Goal: Task Accomplishment & Management: Manage account settings

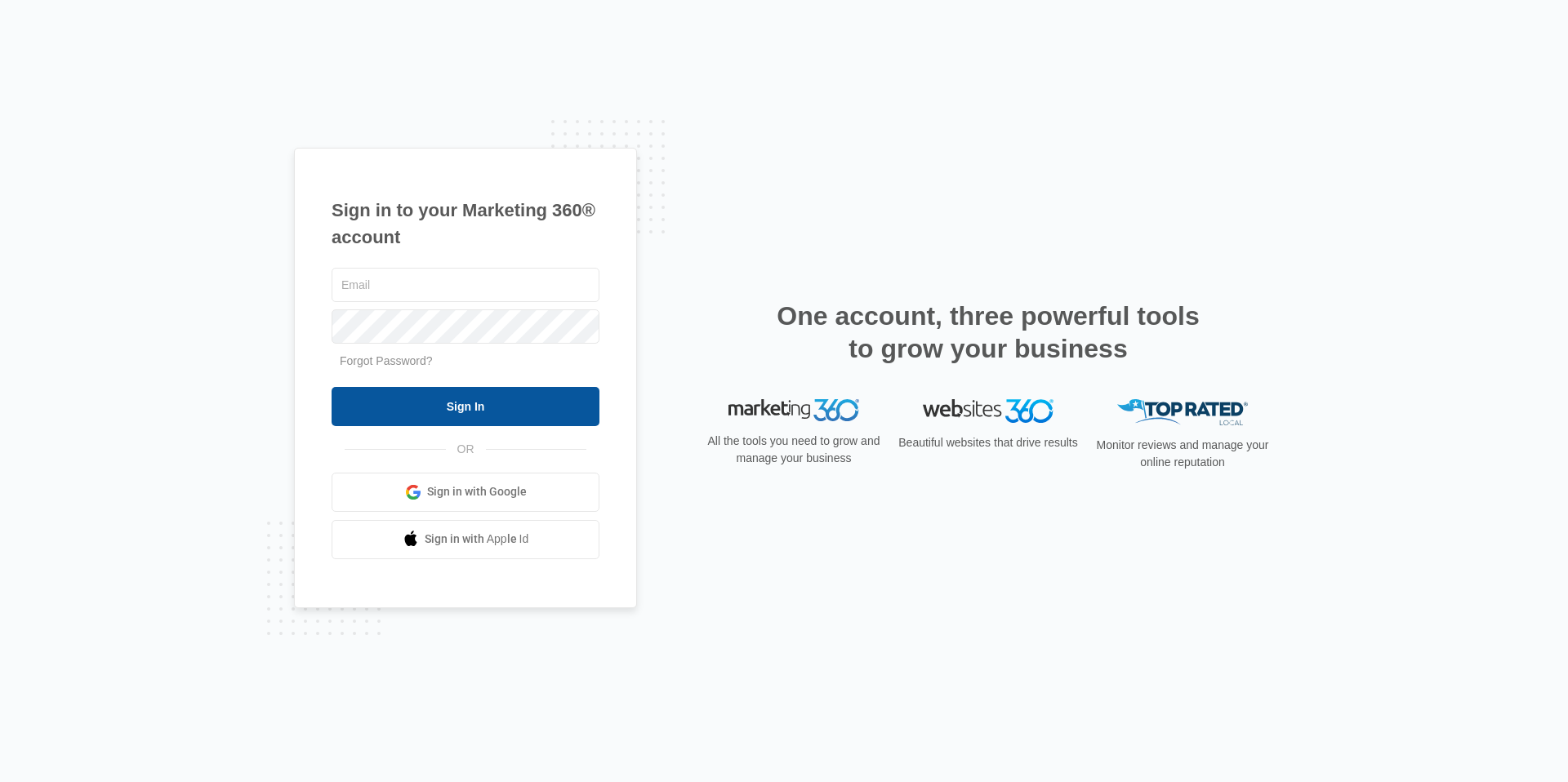
type input "[EMAIL_ADDRESS][DOMAIN_NAME]"
click at [402, 418] on input "Sign In" at bounding box center [466, 406] width 268 height 39
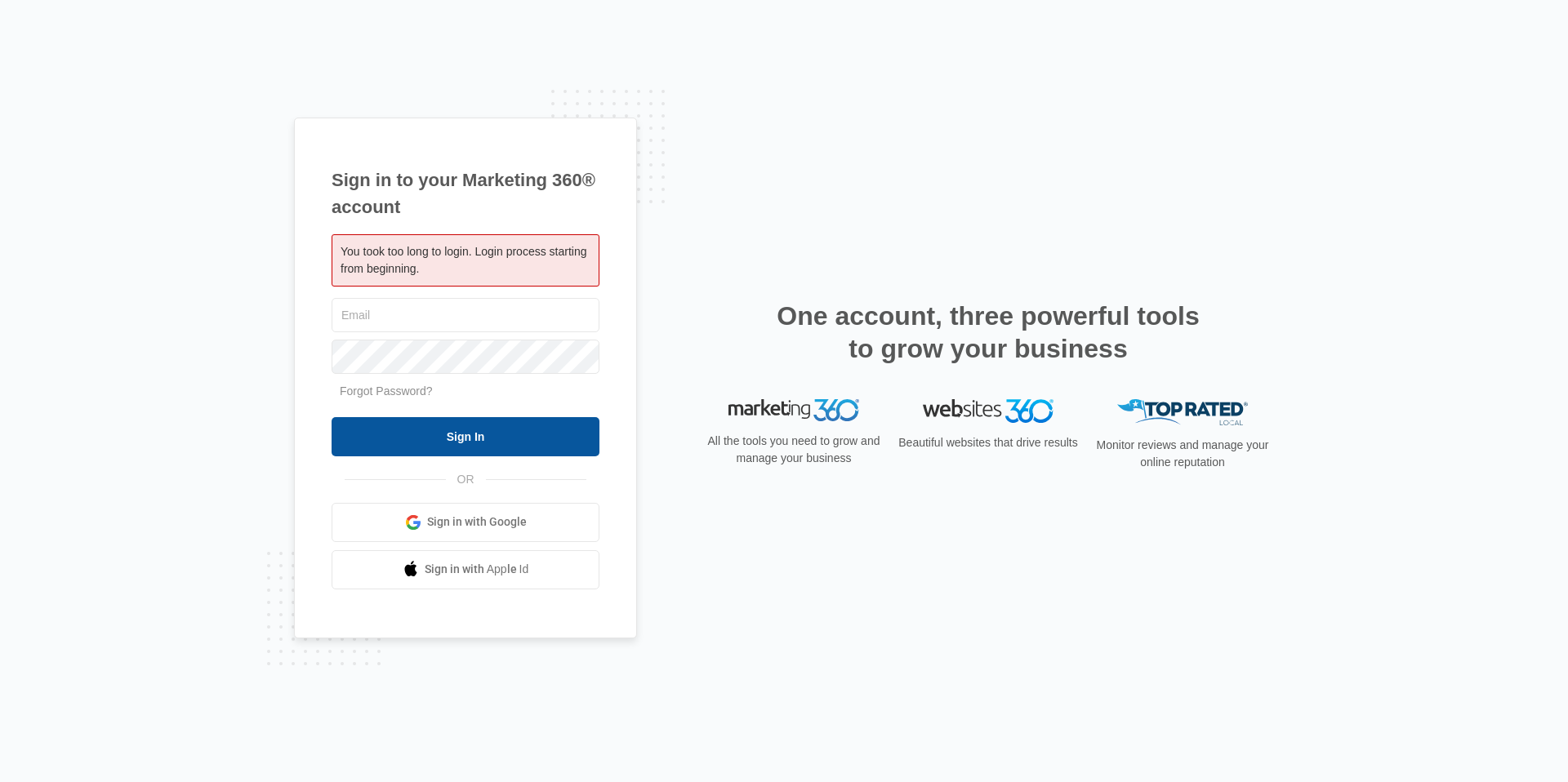
type input "[EMAIL_ADDRESS][DOMAIN_NAME]"
click at [427, 439] on input "Sign In" at bounding box center [466, 436] width 268 height 39
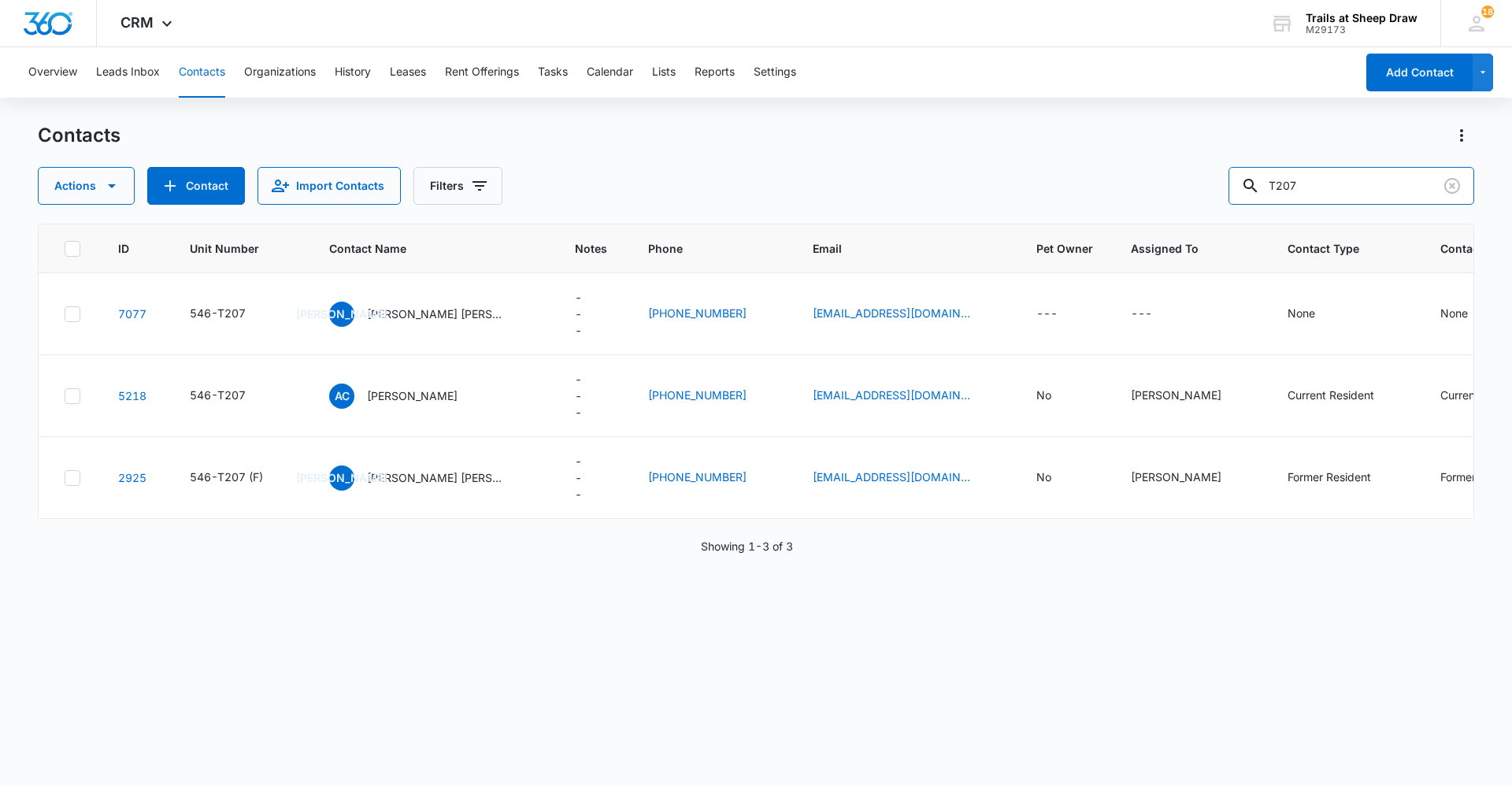
drag, startPoint x: 1350, startPoint y: 175, endPoint x: 1231, endPoint y: 196, distance: 120.8
click at [1231, 196] on div "Actions Contact Import Contacts Filters T207" at bounding box center [756, 185] width 1437 height 38
type input "E203"
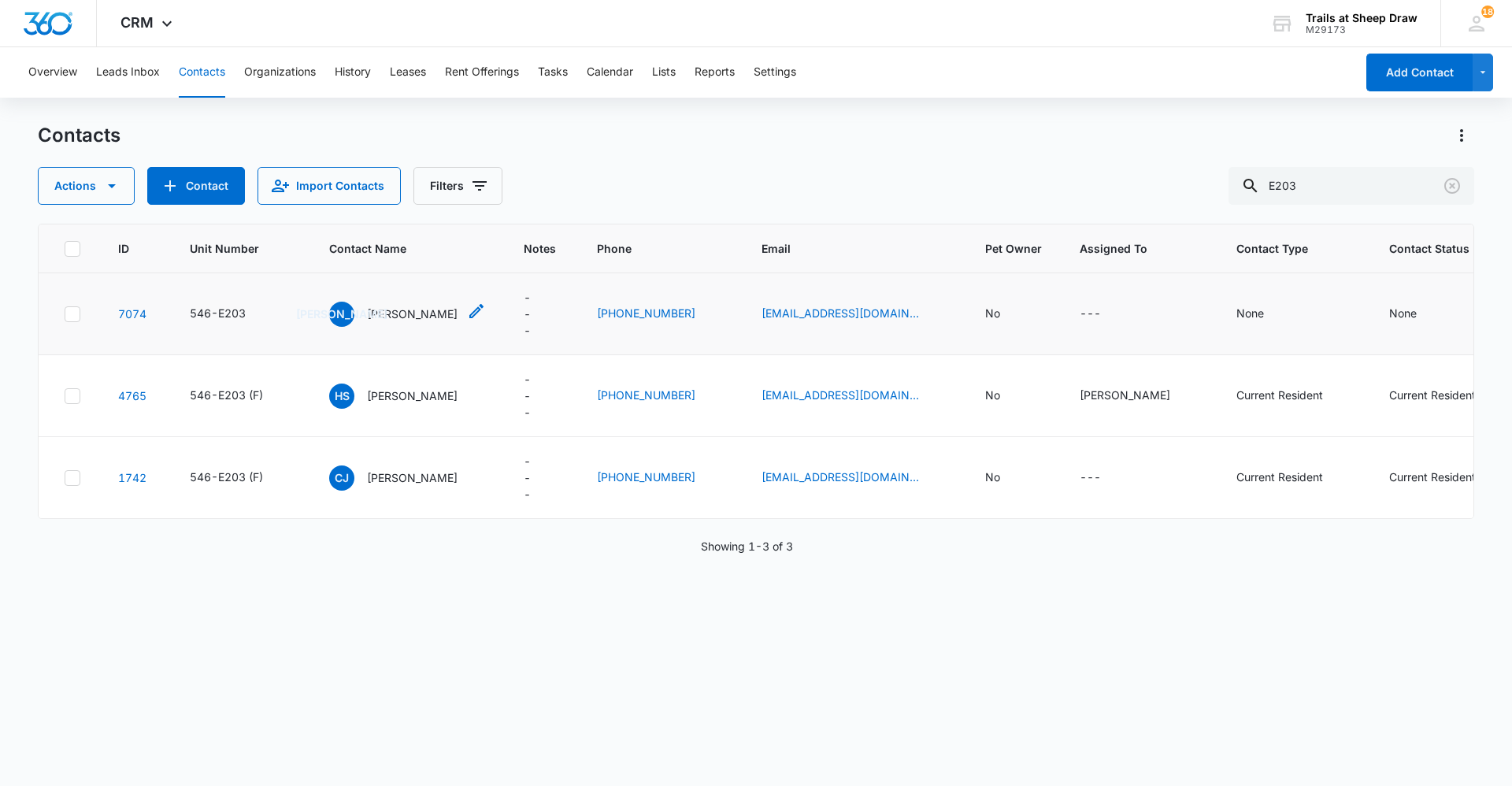
click at [387, 315] on p "[PERSON_NAME]" at bounding box center [412, 314] width 91 height 17
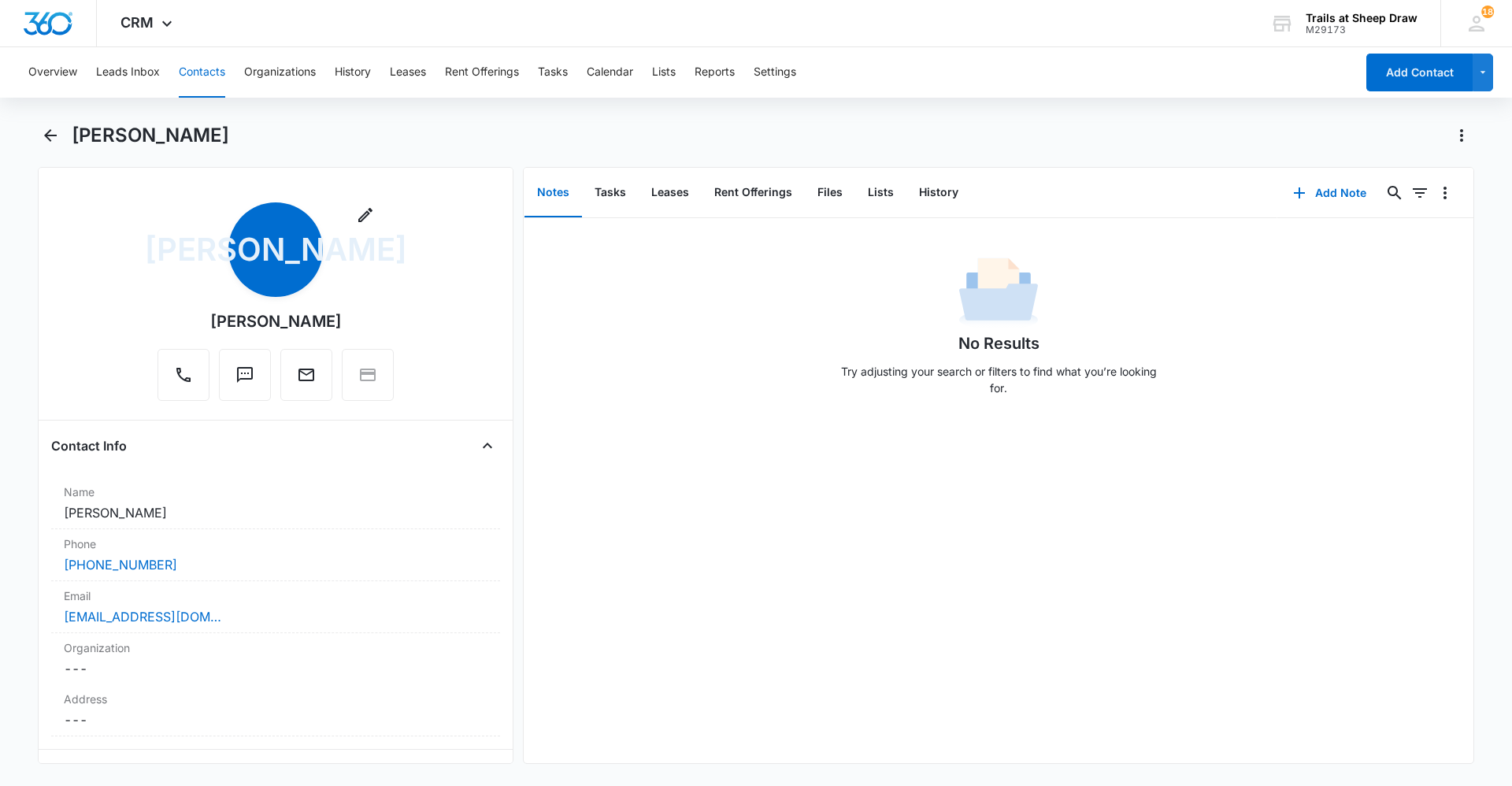
drag, startPoint x: 360, startPoint y: 321, endPoint x: 315, endPoint y: 347, distance: 52.0
click at [315, 347] on div "Remove JA [PERSON_NAME]" at bounding box center [275, 302] width 236 height 199
click at [300, 326] on div "[PERSON_NAME]" at bounding box center [276, 321] width 132 height 23
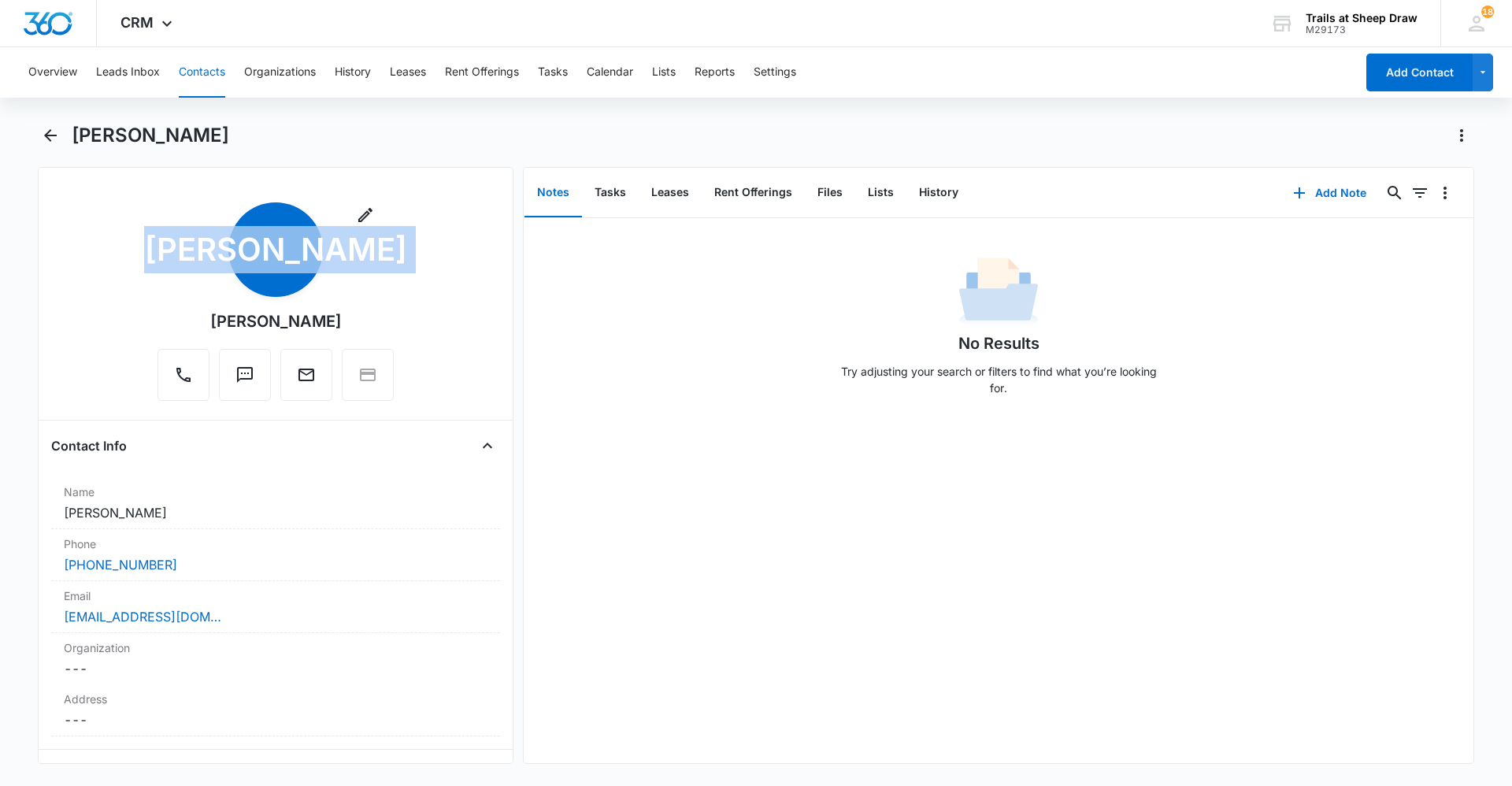
click at [300, 326] on div "[PERSON_NAME]" at bounding box center [276, 321] width 132 height 23
copy div "Remove [PERSON_NAME]"
